Goal: Task Accomplishment & Management: Manage account settings

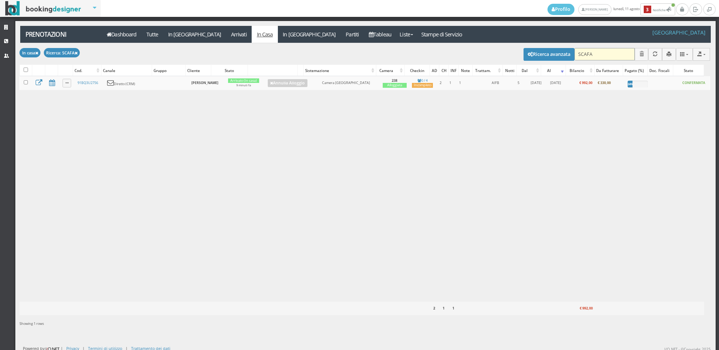
click at [601, 54] on input "SCAFA" at bounding box center [605, 54] width 60 height 12
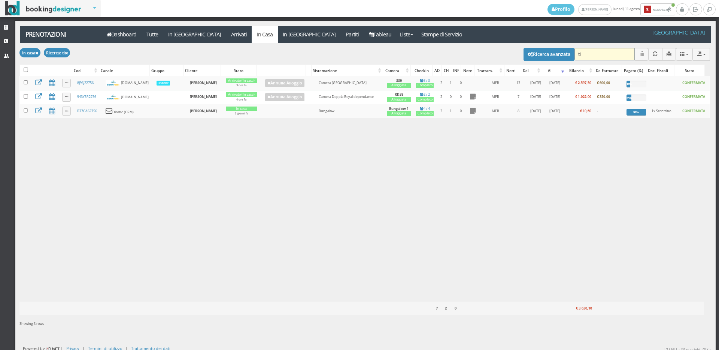
type input "t"
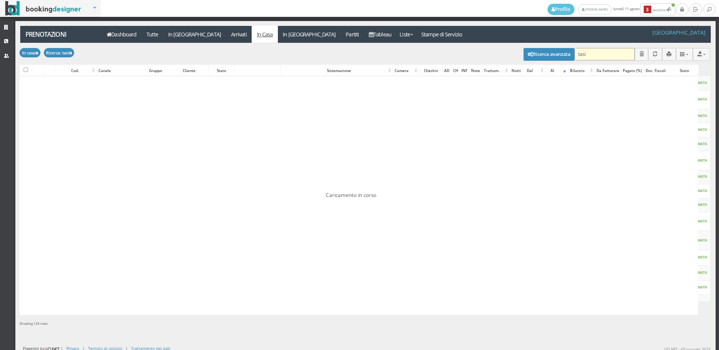
type input "tasin"
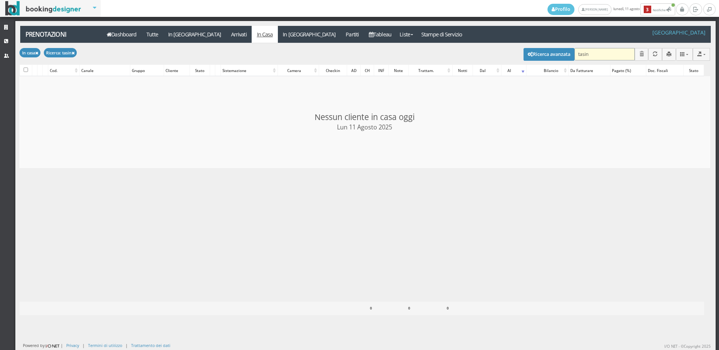
checkbox input "false"
type input "t"
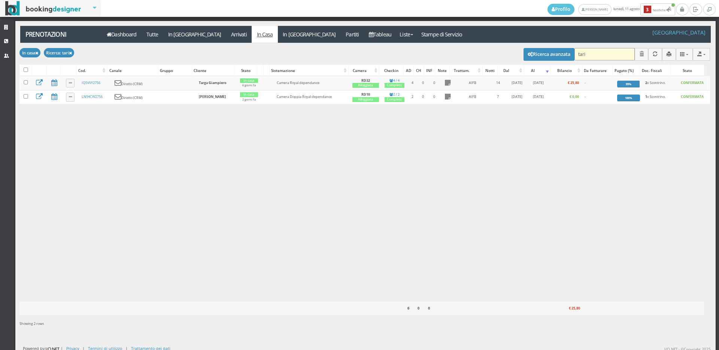
type input "tarin"
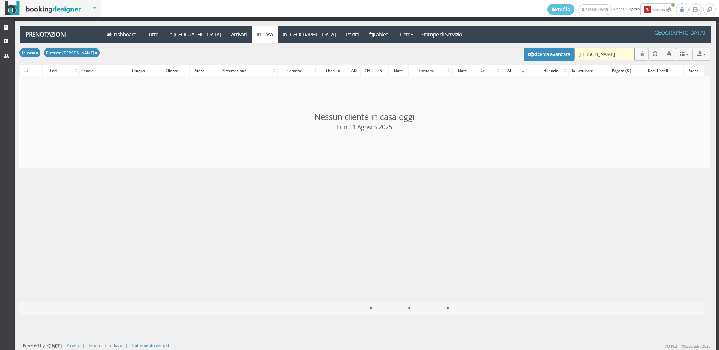
checkbox input "false"
type input "tari"
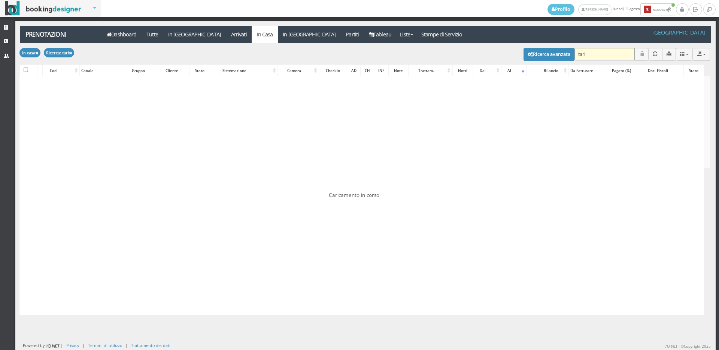
checkbox input "false"
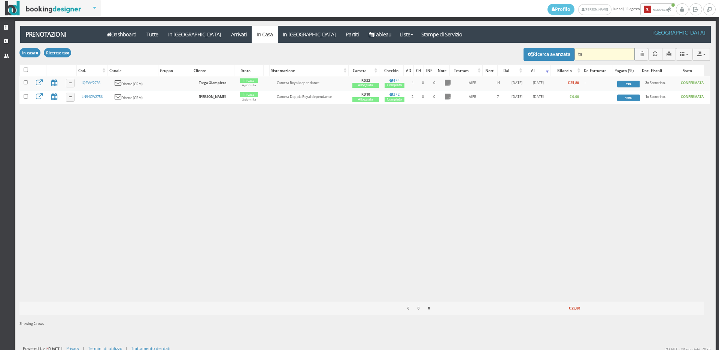
type input "t"
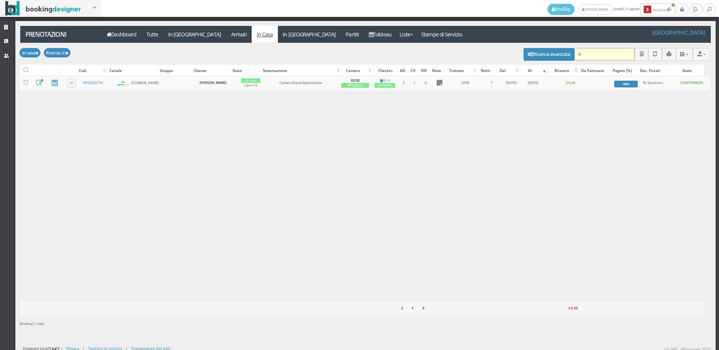
type input "i"
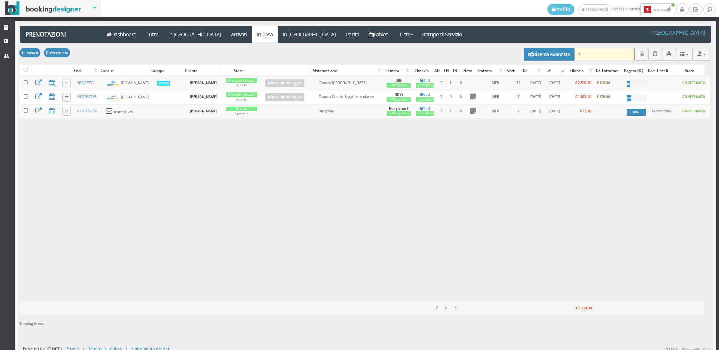
type input "t"
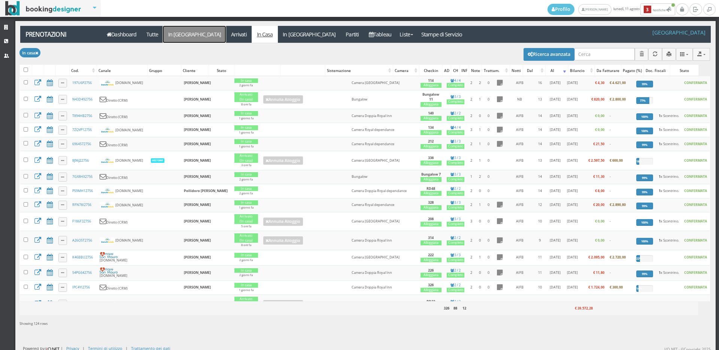
click at [179, 36] on link "In Arrivo" at bounding box center [194, 34] width 63 height 17
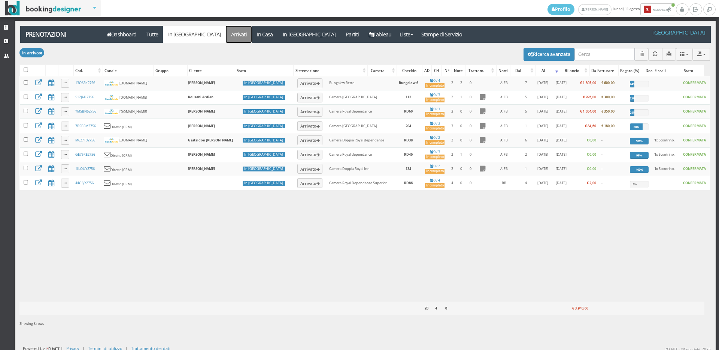
click at [226, 36] on link "Arrivati" at bounding box center [239, 34] width 26 height 17
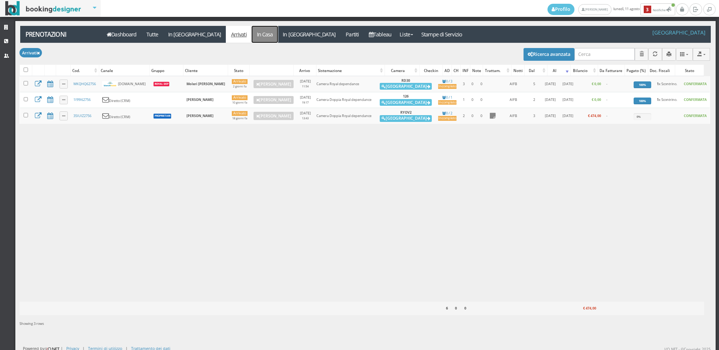
click at [252, 35] on link "In Casa" at bounding box center [265, 34] width 26 height 17
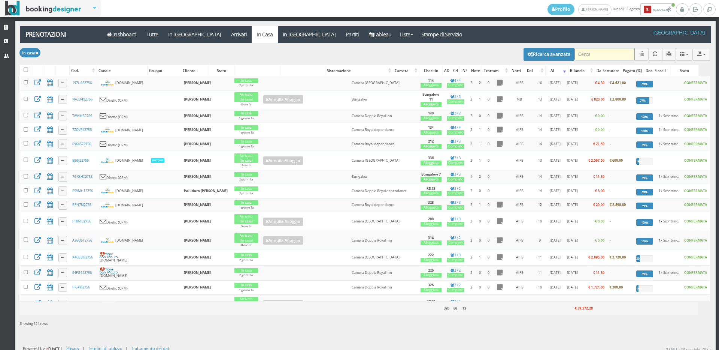
click at [581, 52] on input "search" at bounding box center [605, 54] width 60 height 12
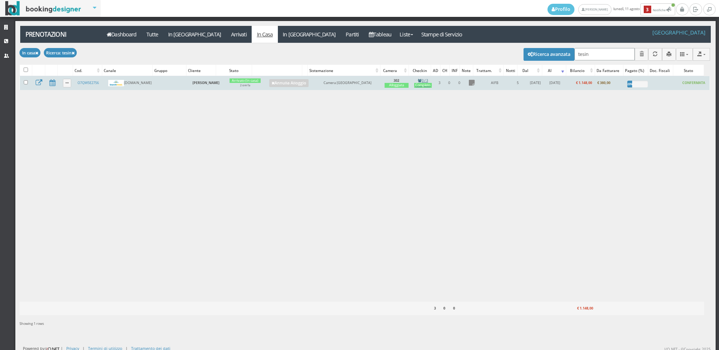
type input "tesin"
click at [417, 88] on div "Completo" at bounding box center [423, 85] width 18 height 5
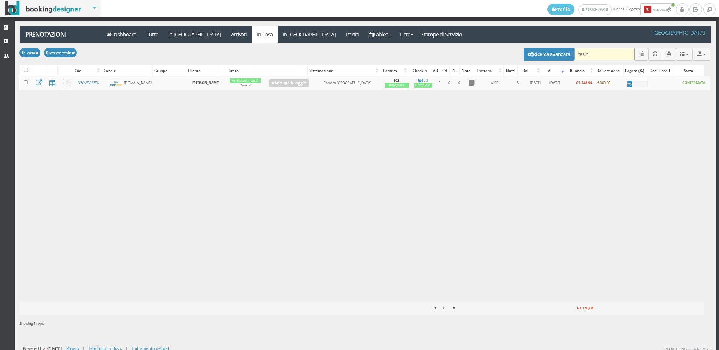
click at [590, 52] on input "tesin" at bounding box center [605, 54] width 60 height 12
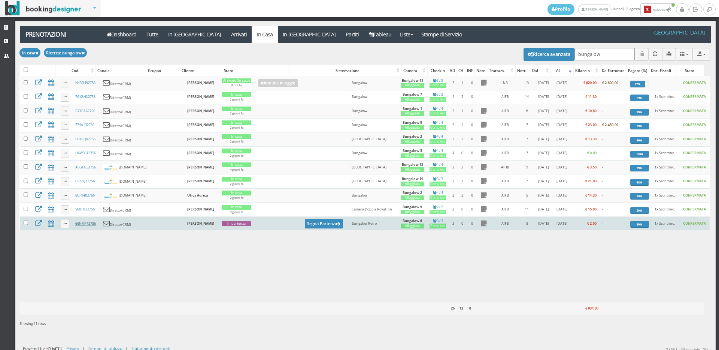
type input "bungalow"
click at [91, 226] on link "66NM442756" at bounding box center [85, 223] width 21 height 5
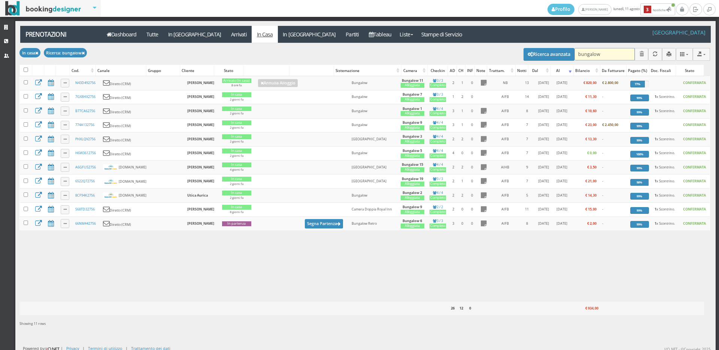
click at [604, 58] on input "bungalow" at bounding box center [605, 54] width 60 height 12
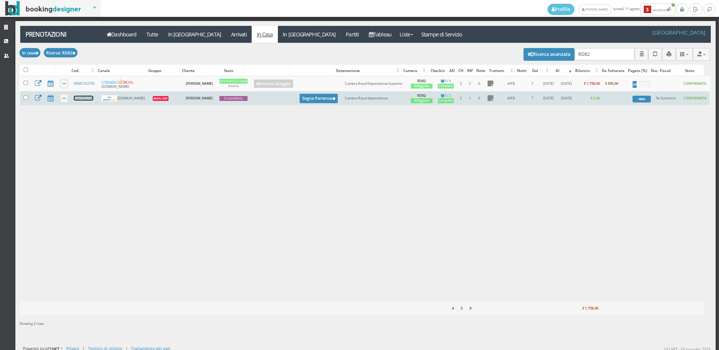
click at [82, 100] on link "5SG97E2756" at bounding box center [83, 98] width 19 height 5
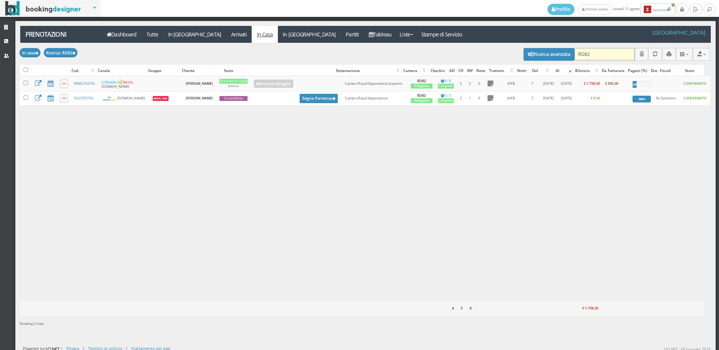
click at [589, 54] on input "RD82" at bounding box center [605, 54] width 60 height 12
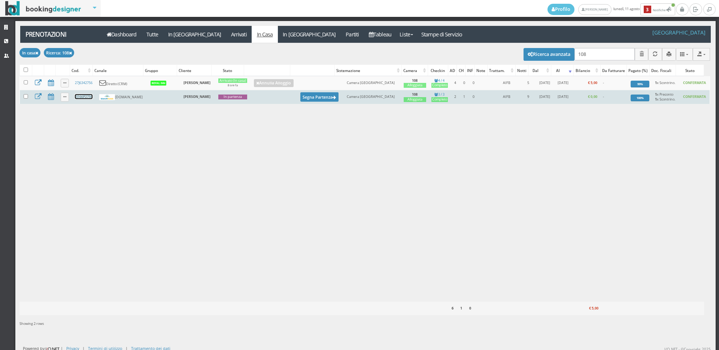
click at [89, 99] on link "2J166P2756" at bounding box center [84, 96] width 18 height 5
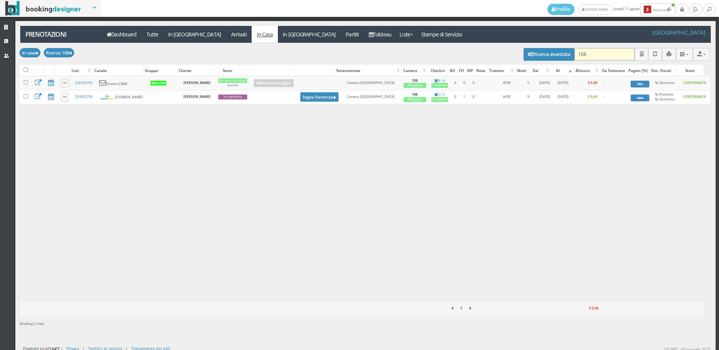
click at [593, 51] on input "108" at bounding box center [605, 54] width 60 height 12
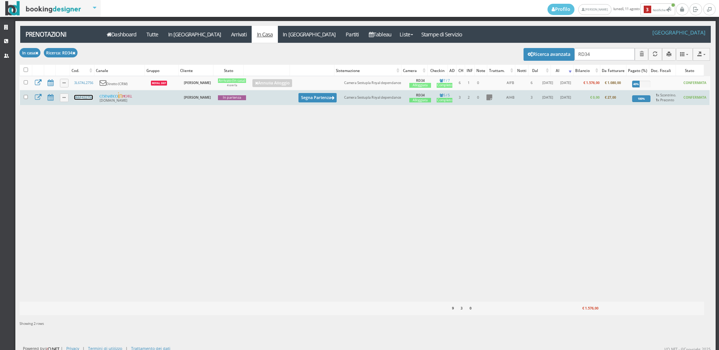
click at [81, 100] on link "966F432756" at bounding box center [83, 97] width 19 height 5
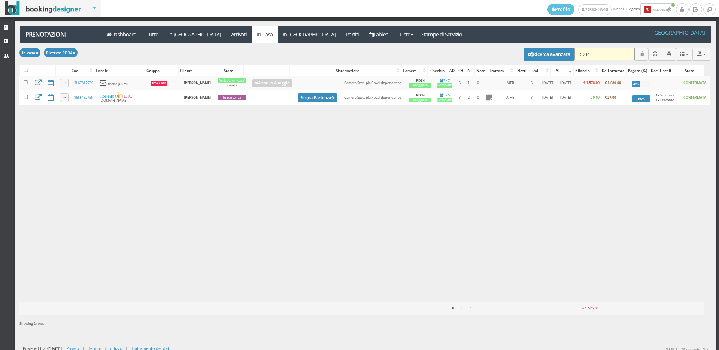
click at [591, 51] on input "RD34" at bounding box center [605, 54] width 60 height 12
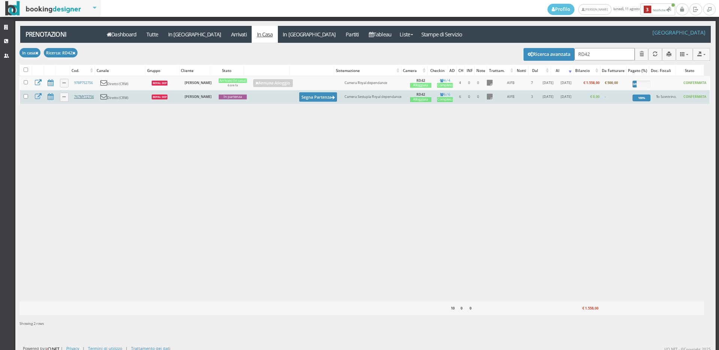
type input "RD42"
click at [87, 97] on link "767MY72756" at bounding box center [84, 96] width 20 height 5
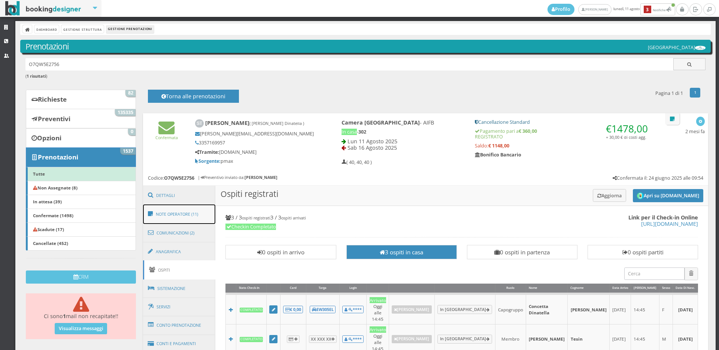
click at [180, 211] on link "Note Operatore (11)" at bounding box center [179, 213] width 73 height 19
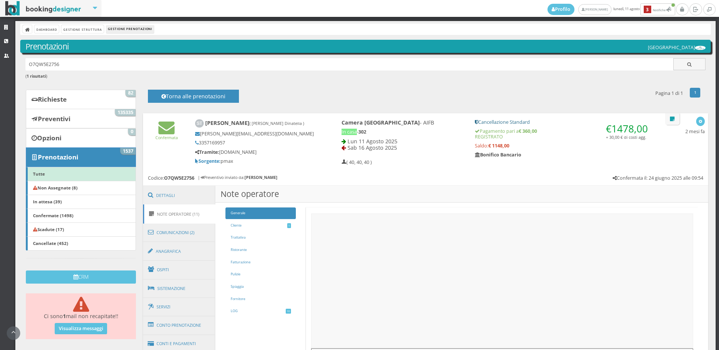
scroll to position [96, 0]
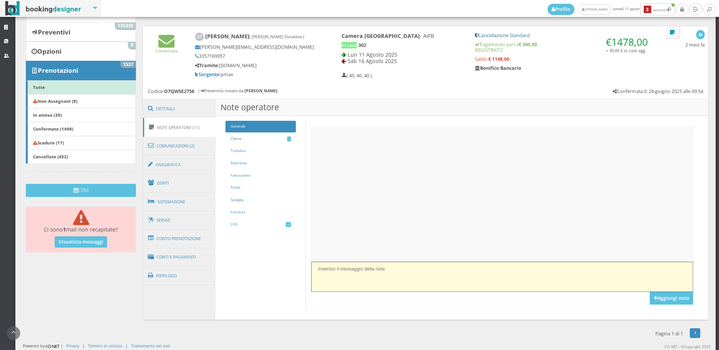
click at [387, 272] on textarea at bounding box center [502, 277] width 382 height 30
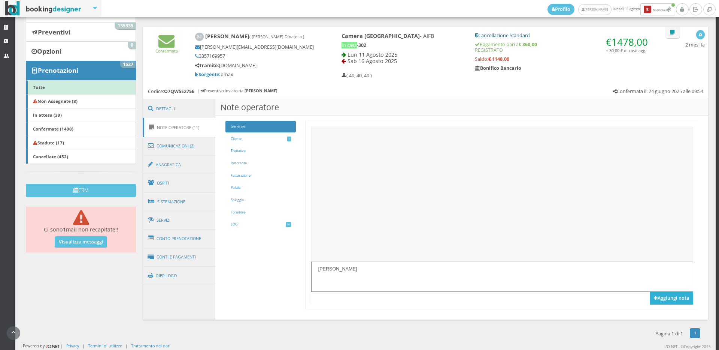
type textarea "Piatti Freddi"
click at [659, 298] on button "Aggiungi nota" at bounding box center [671, 297] width 43 height 13
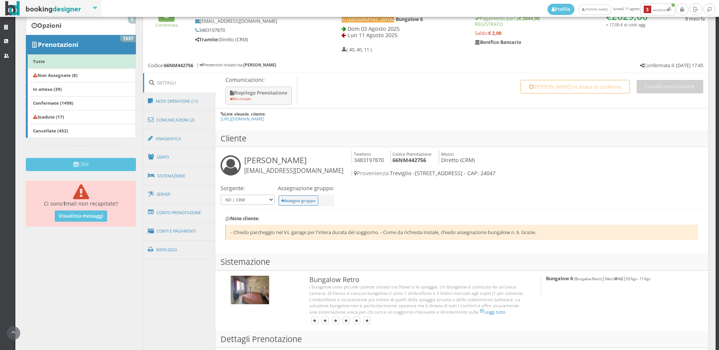
scroll to position [208, 0]
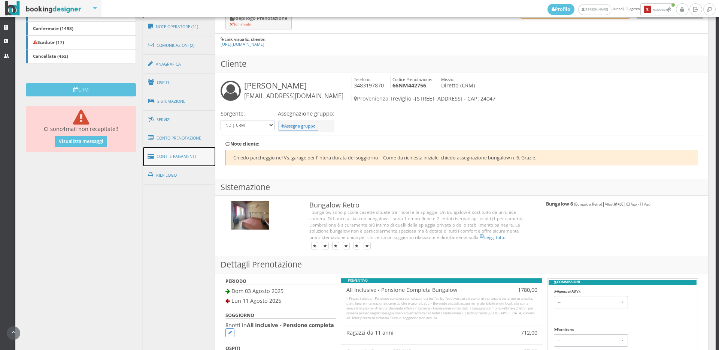
click at [182, 157] on link "Conti e Pagamenti" at bounding box center [179, 156] width 73 height 19
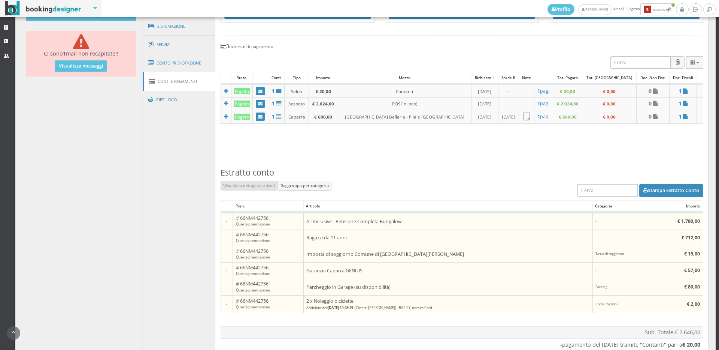
scroll to position [83, 0]
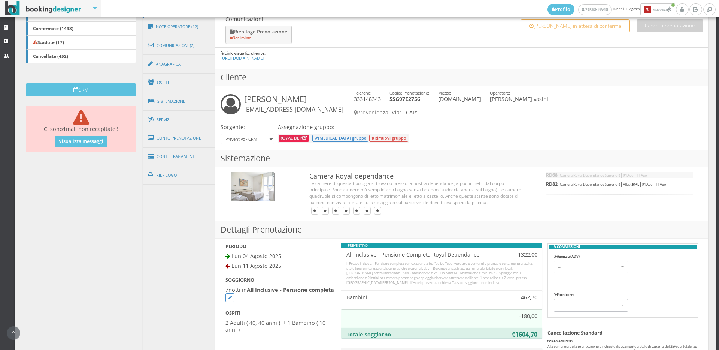
scroll to position [291, 0]
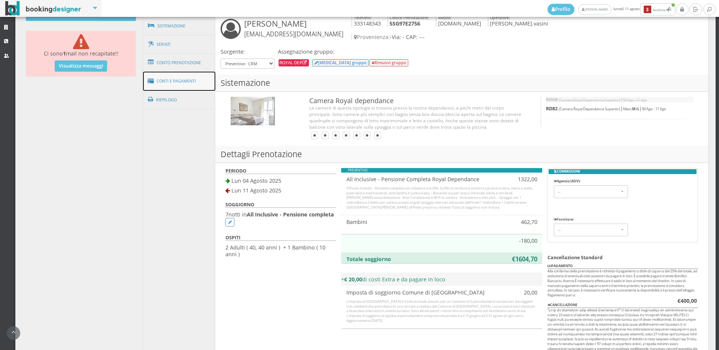
click at [175, 79] on link "Conti e Pagamenti" at bounding box center [179, 81] width 73 height 19
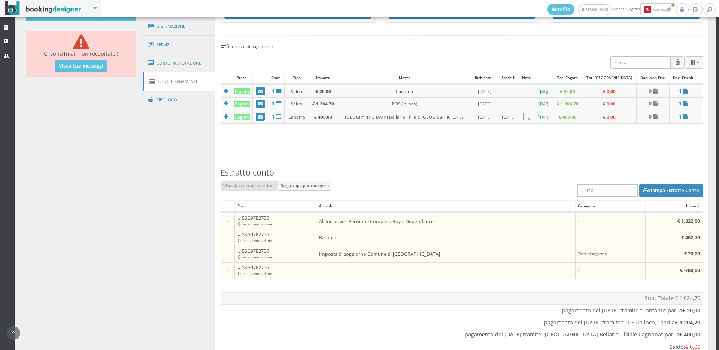
scroll to position [341, 0]
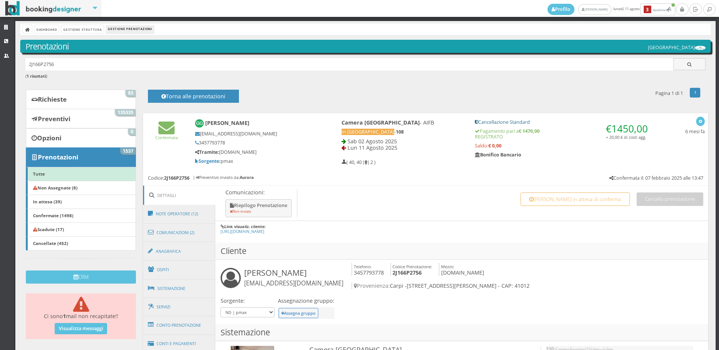
scroll to position [208, 0]
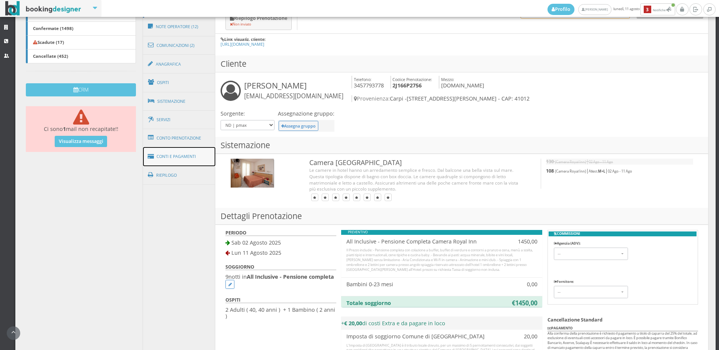
click at [157, 156] on link "Conti e Pagamenti" at bounding box center [179, 156] width 73 height 19
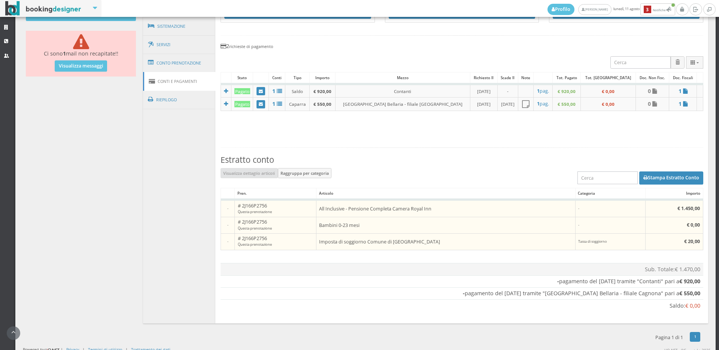
scroll to position [295, 0]
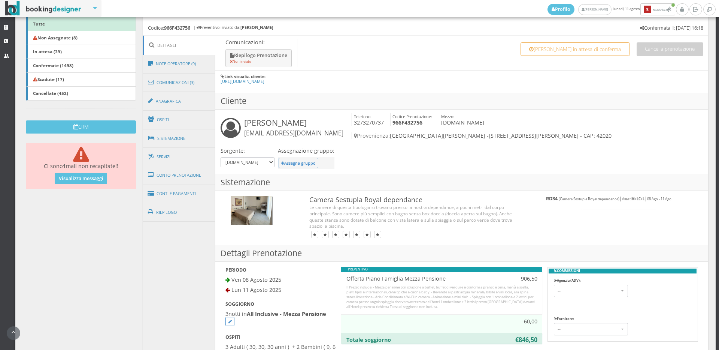
scroll to position [208, 0]
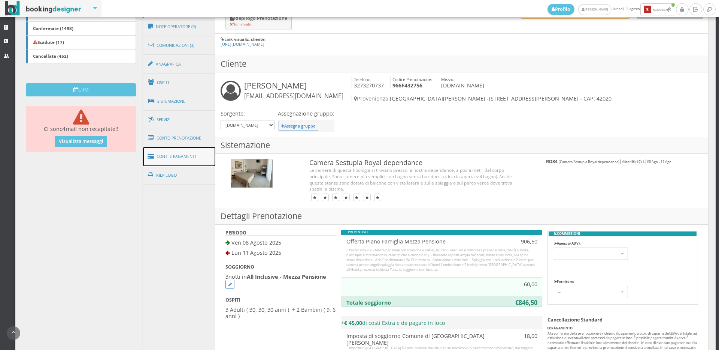
click at [203, 158] on link "Conti e Pagamenti" at bounding box center [179, 156] width 73 height 19
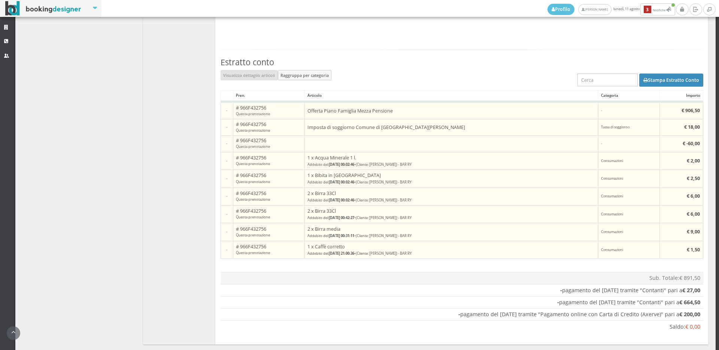
scroll to position [443, 0]
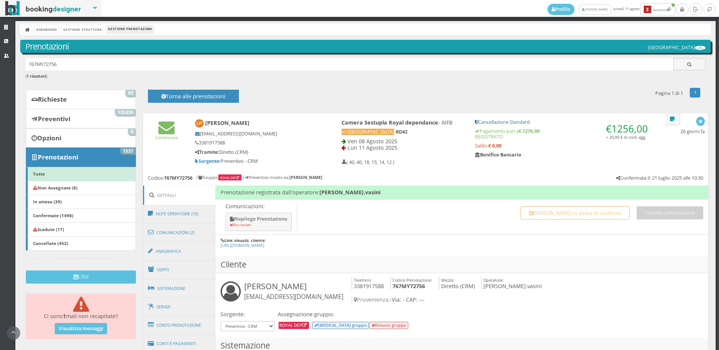
scroll to position [250, 0]
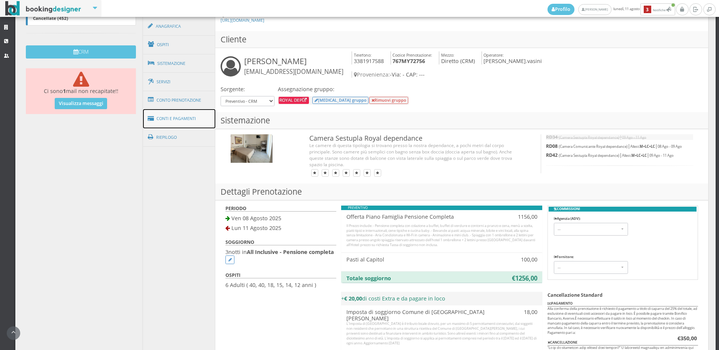
click at [193, 120] on link "Conti e Pagamenti" at bounding box center [179, 118] width 73 height 19
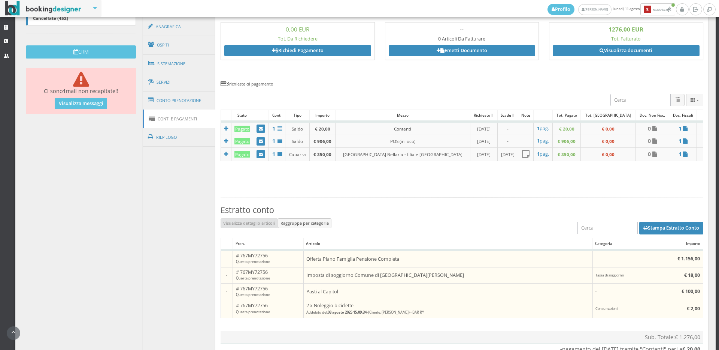
scroll to position [333, 0]
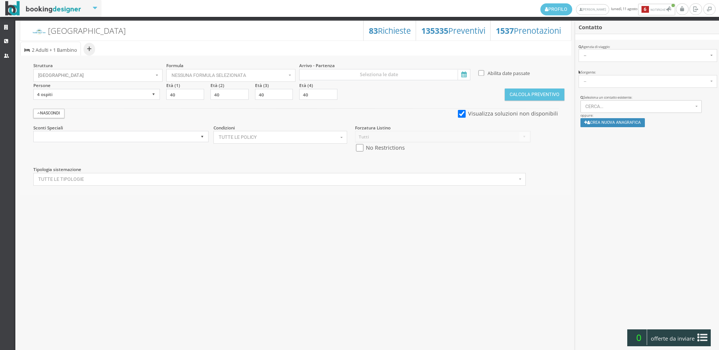
select select
